Goal: Find specific page/section: Find specific page/section

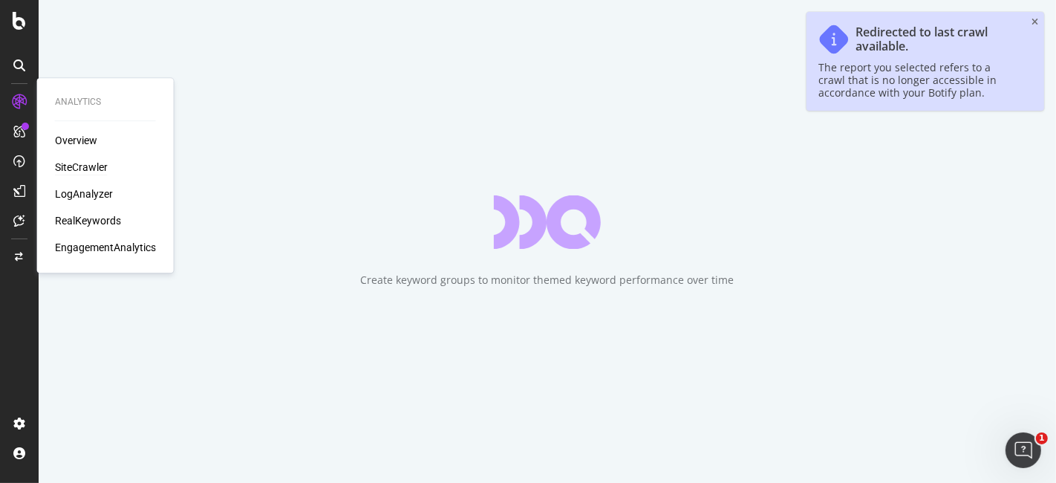
click at [81, 161] on div "SiteCrawler" at bounding box center [81, 167] width 53 height 15
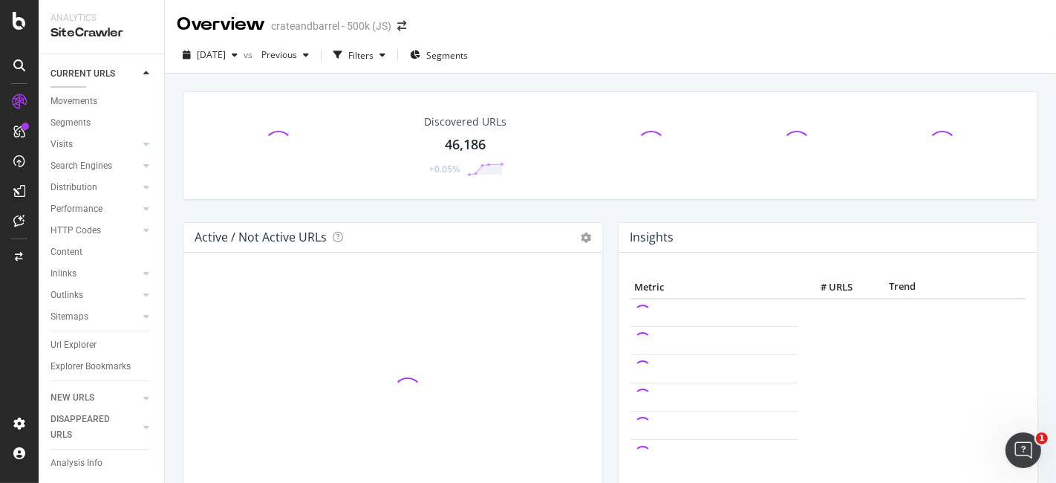
scroll to position [30, 0]
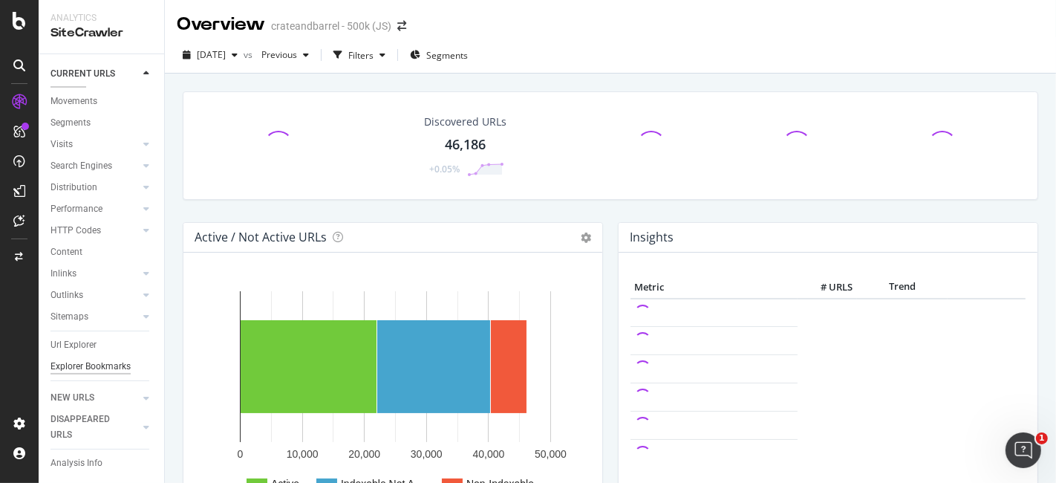
click at [77, 365] on div "Explorer Bookmarks" at bounding box center [90, 367] width 80 height 16
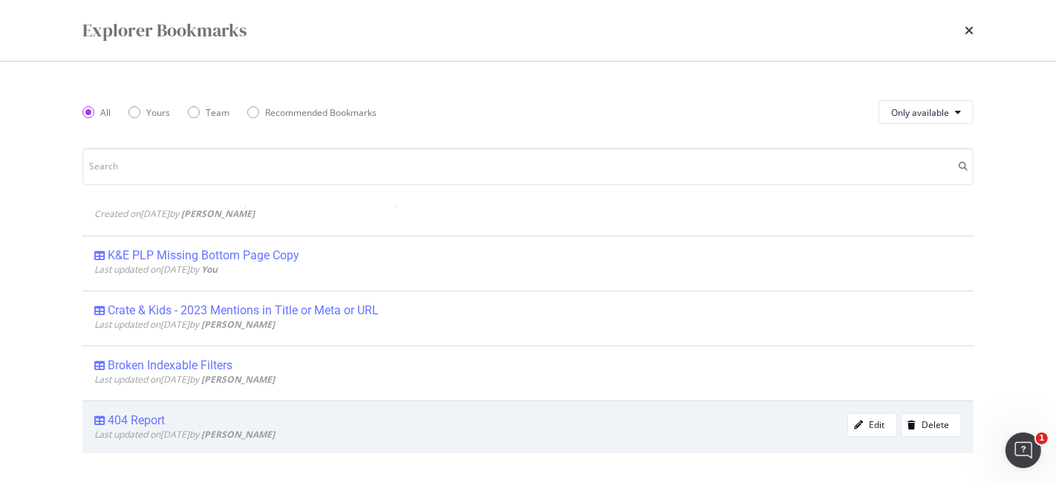
scroll to position [82, 0]
click at [140, 414] on div "404 Report" at bounding box center [136, 418] width 57 height 15
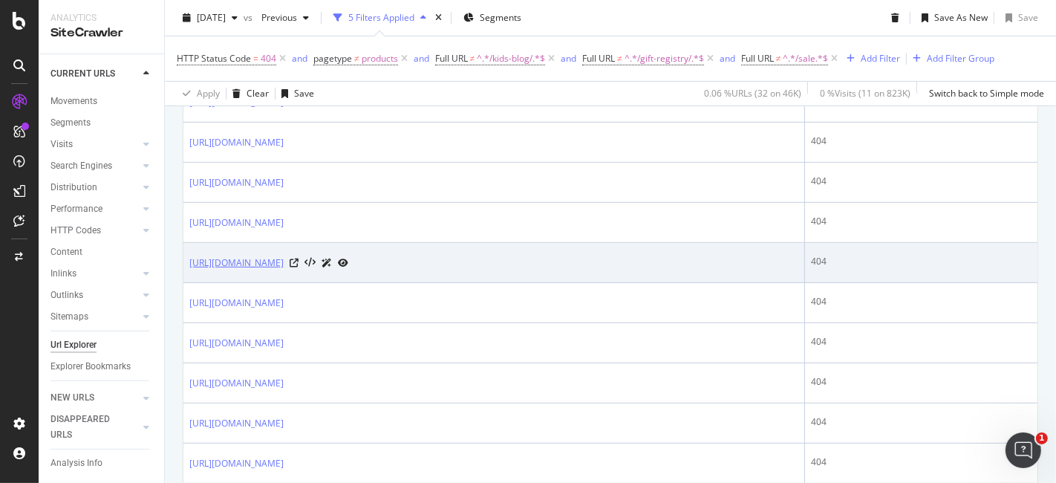
scroll to position [495, 0]
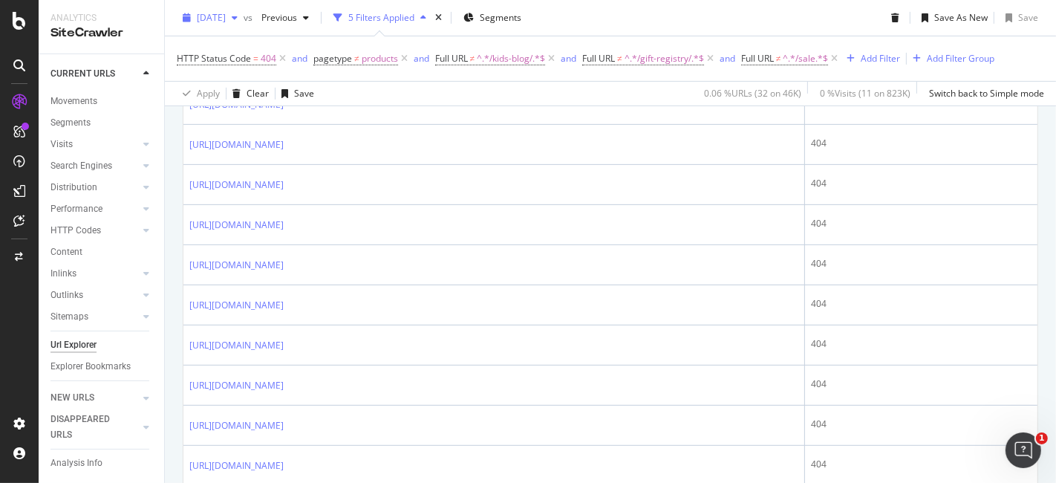
click at [226, 20] on span "[DATE]" at bounding box center [211, 17] width 29 height 13
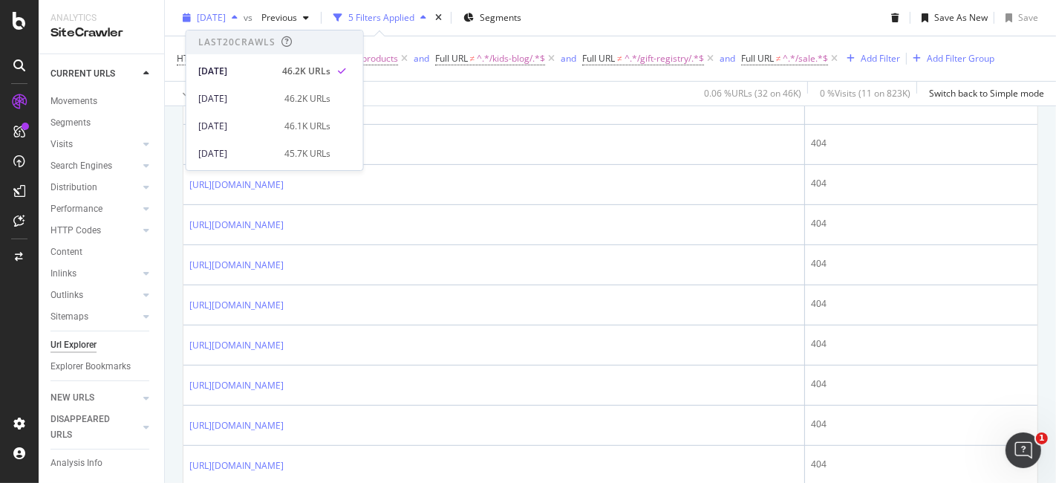
click at [226, 20] on span "[DATE]" at bounding box center [211, 17] width 29 height 13
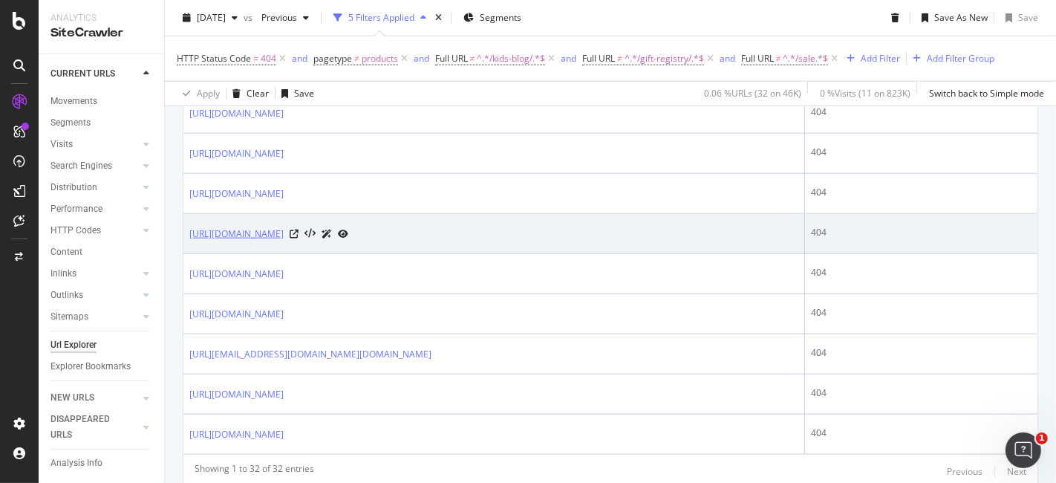
scroll to position [1402, 0]
